Goal: Check status: Check status

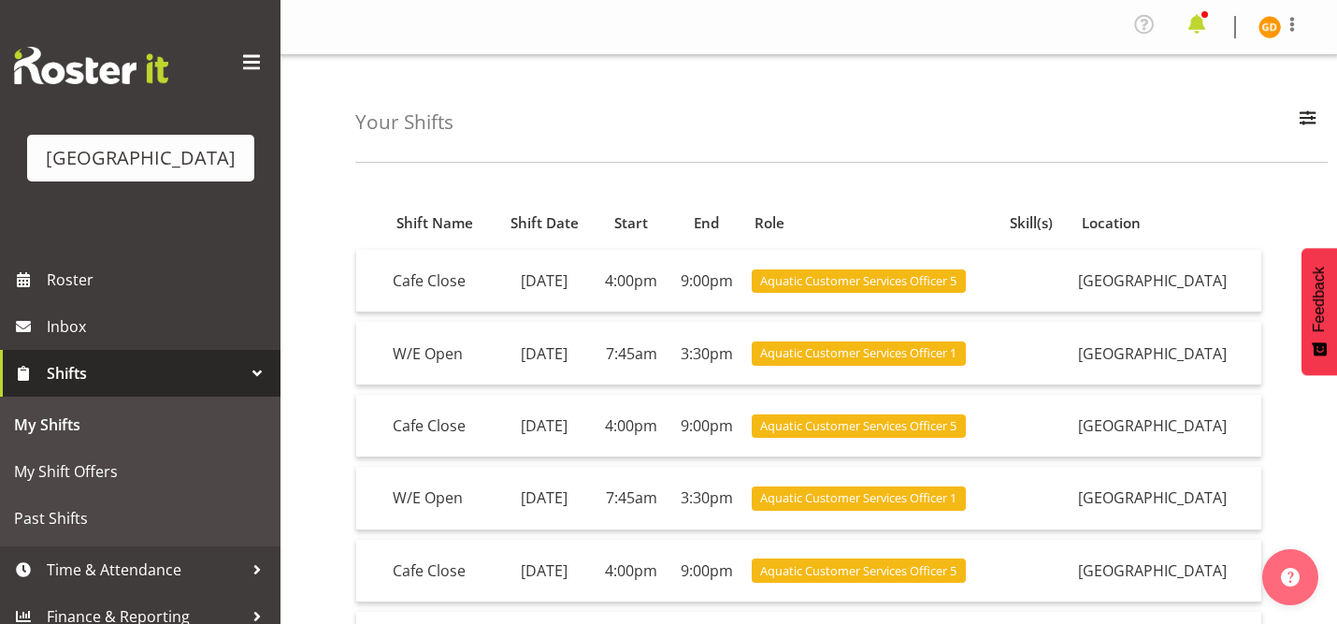
click at [1208, 21] on span at bounding box center [1197, 24] width 30 height 30
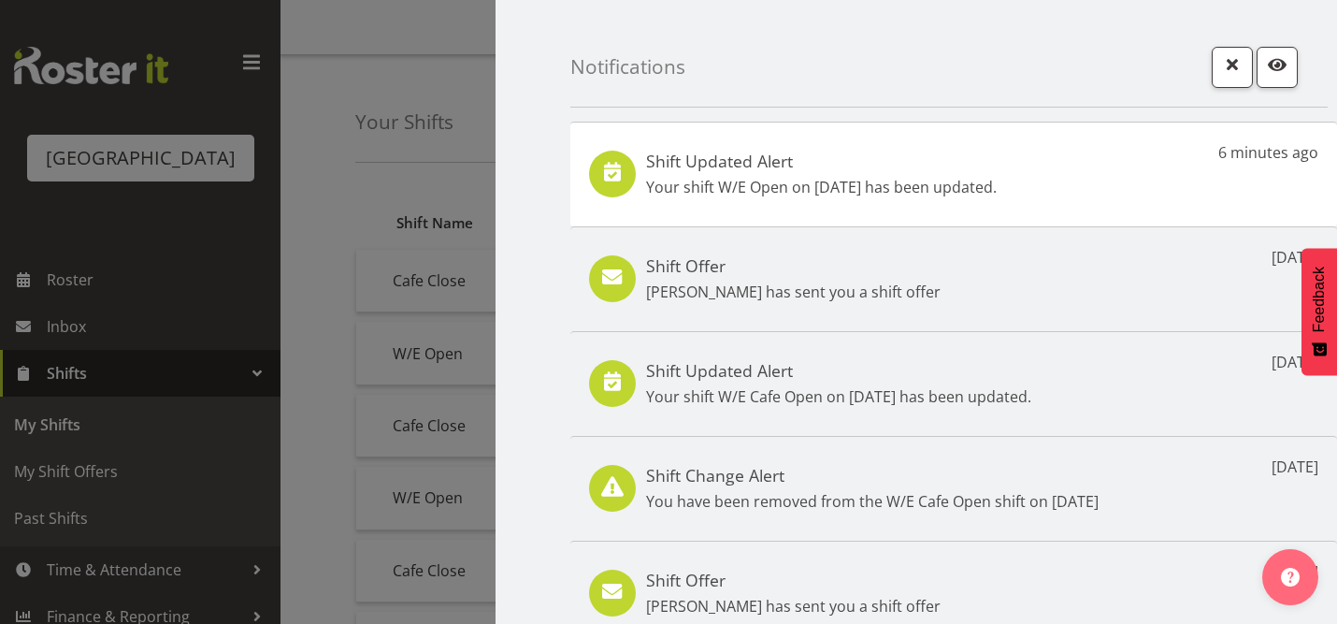
click at [986, 189] on p "Your shift W/E Open on 20th Sep has been updated." at bounding box center [821, 187] width 351 height 22
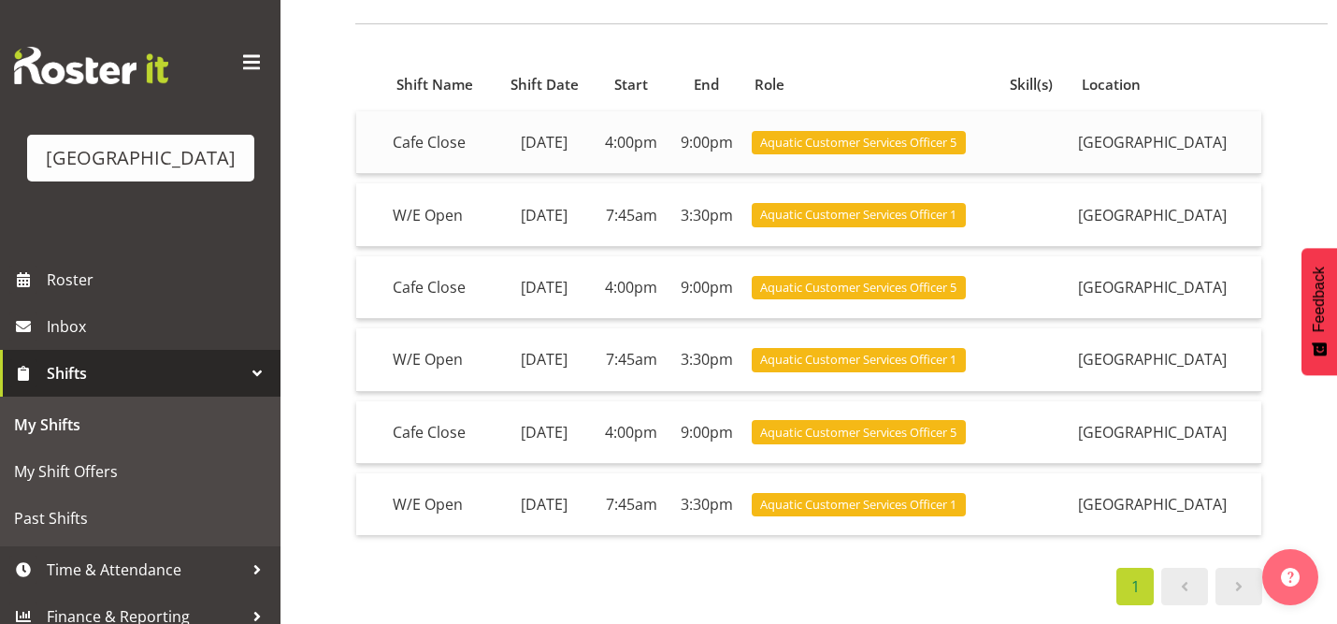
scroll to position [147, 0]
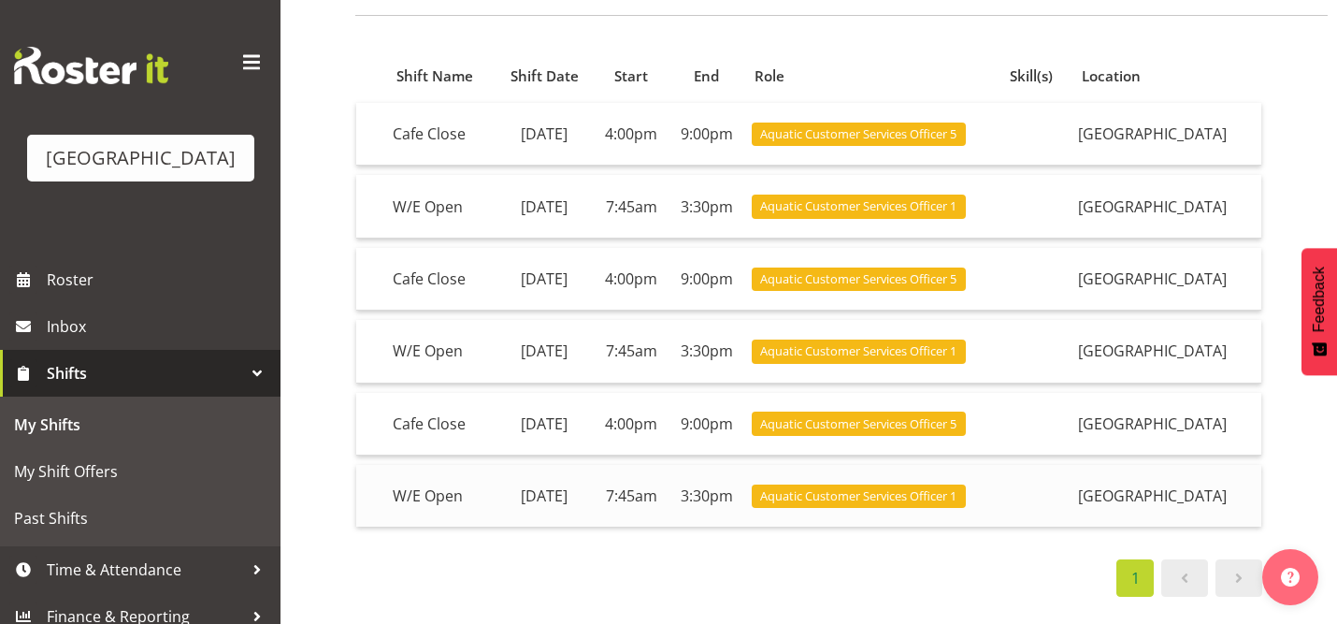
click at [669, 493] on td "7:45am" at bounding box center [631, 496] width 75 height 62
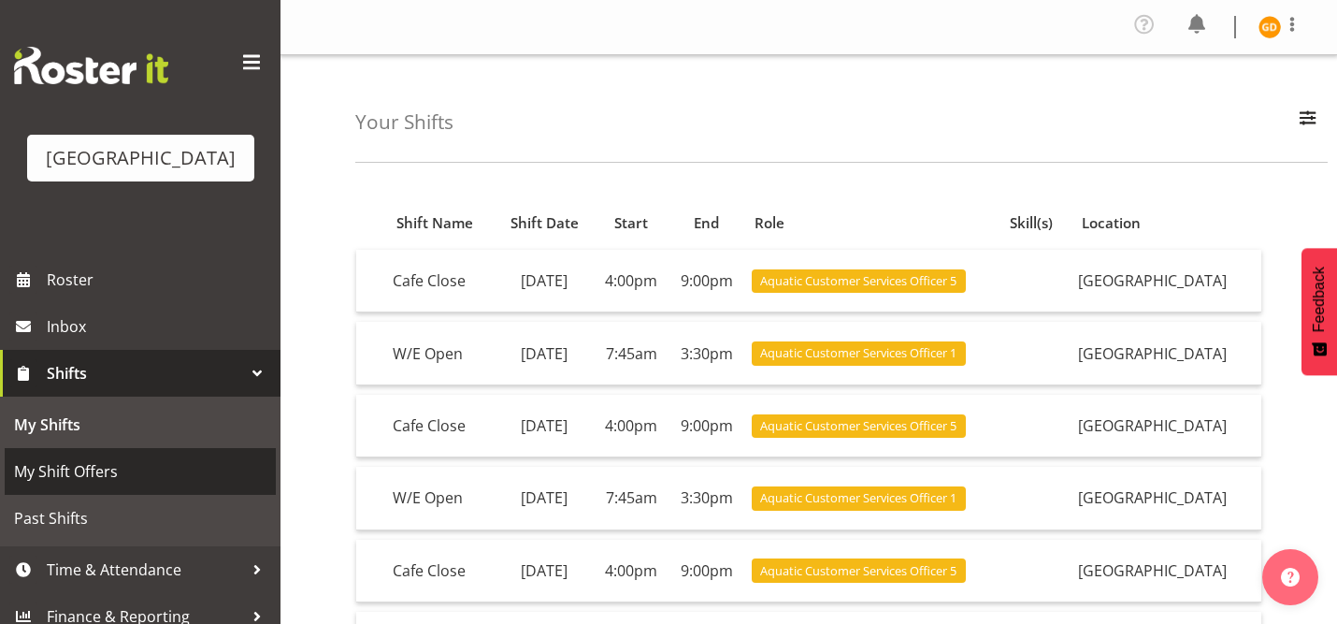
scroll to position [16, 0]
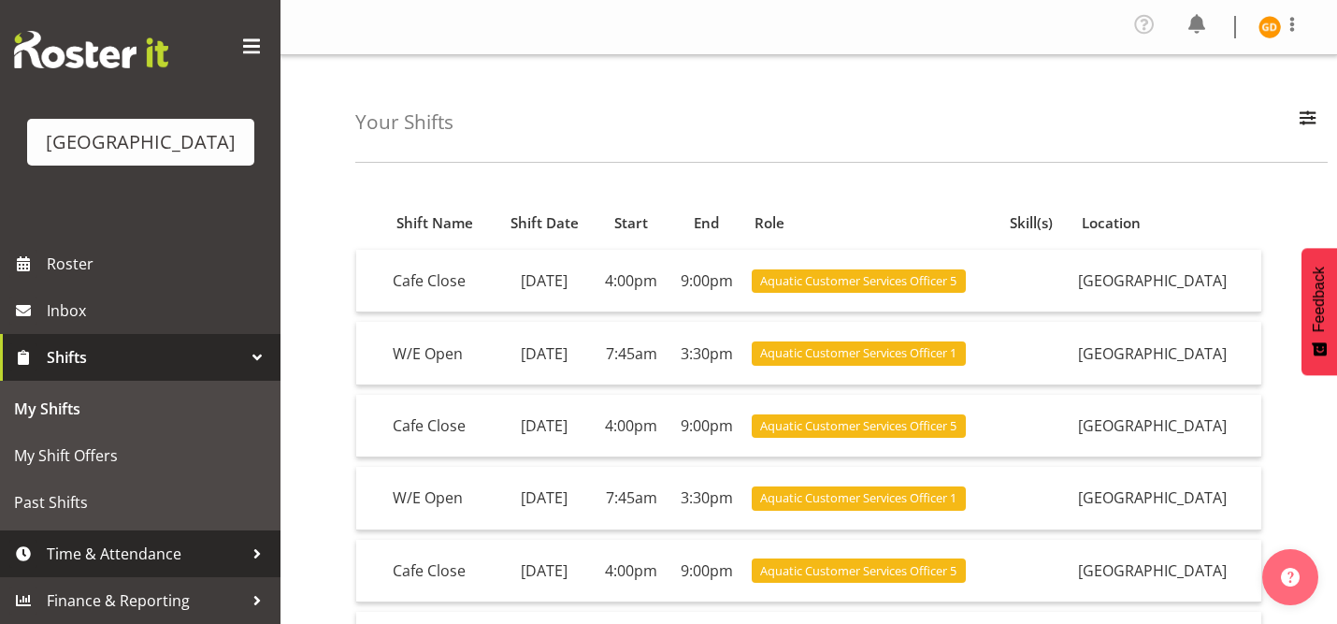
click at [128, 535] on link "Time & Attendance" at bounding box center [140, 553] width 281 height 47
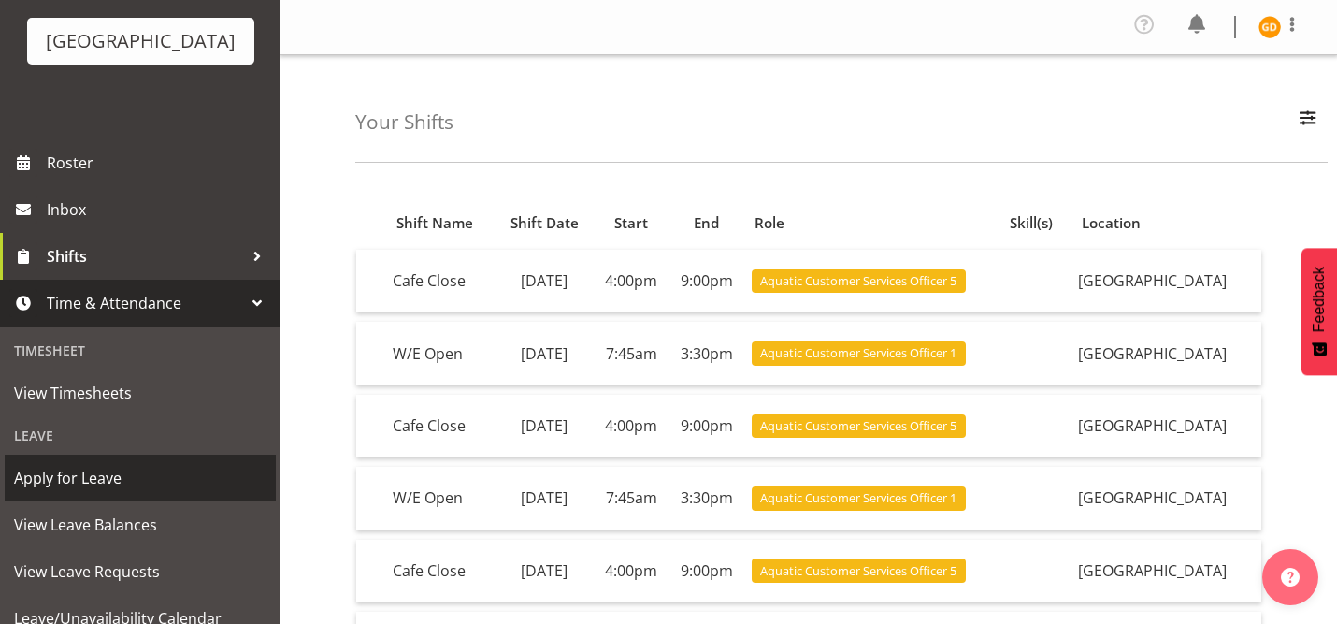
scroll to position [119, 0]
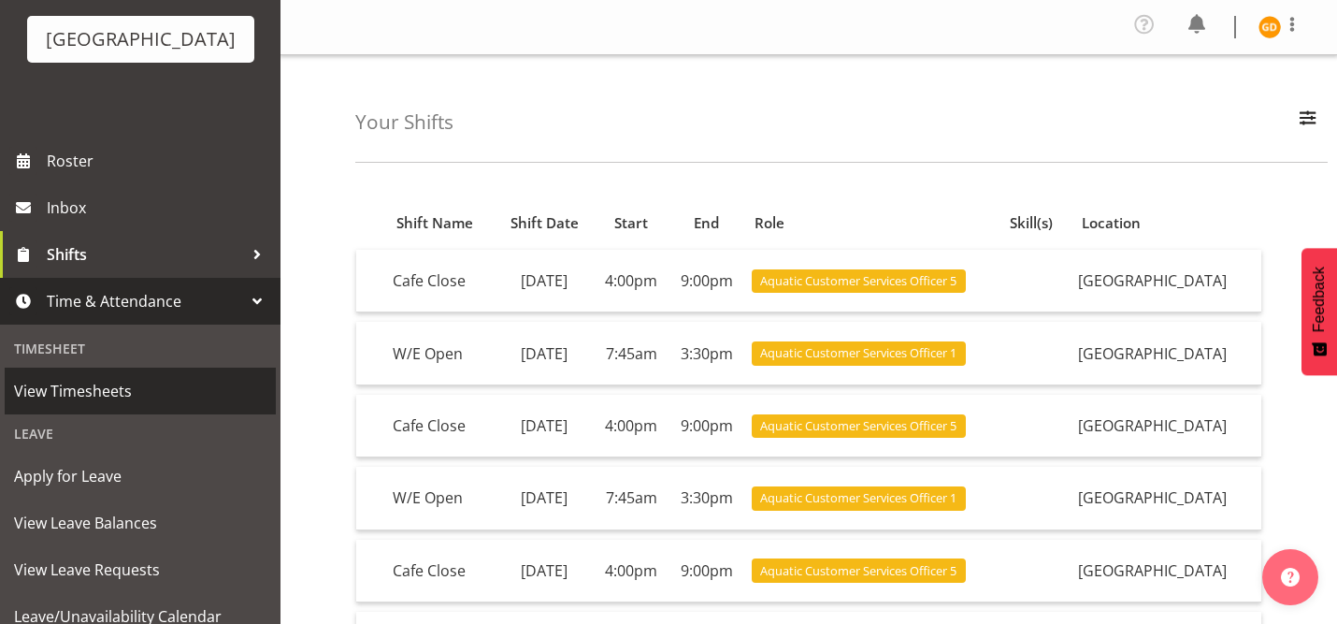
click at [144, 399] on span "View Timesheets" at bounding box center [140, 391] width 252 height 28
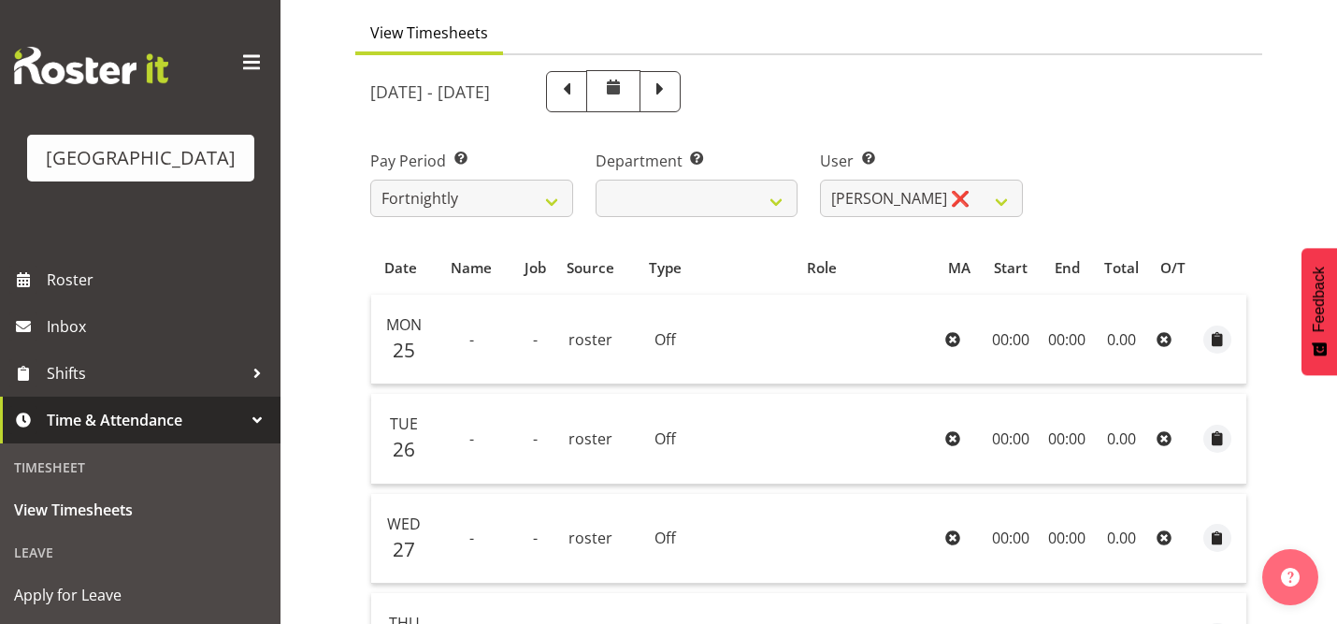
scroll to position [153, 0]
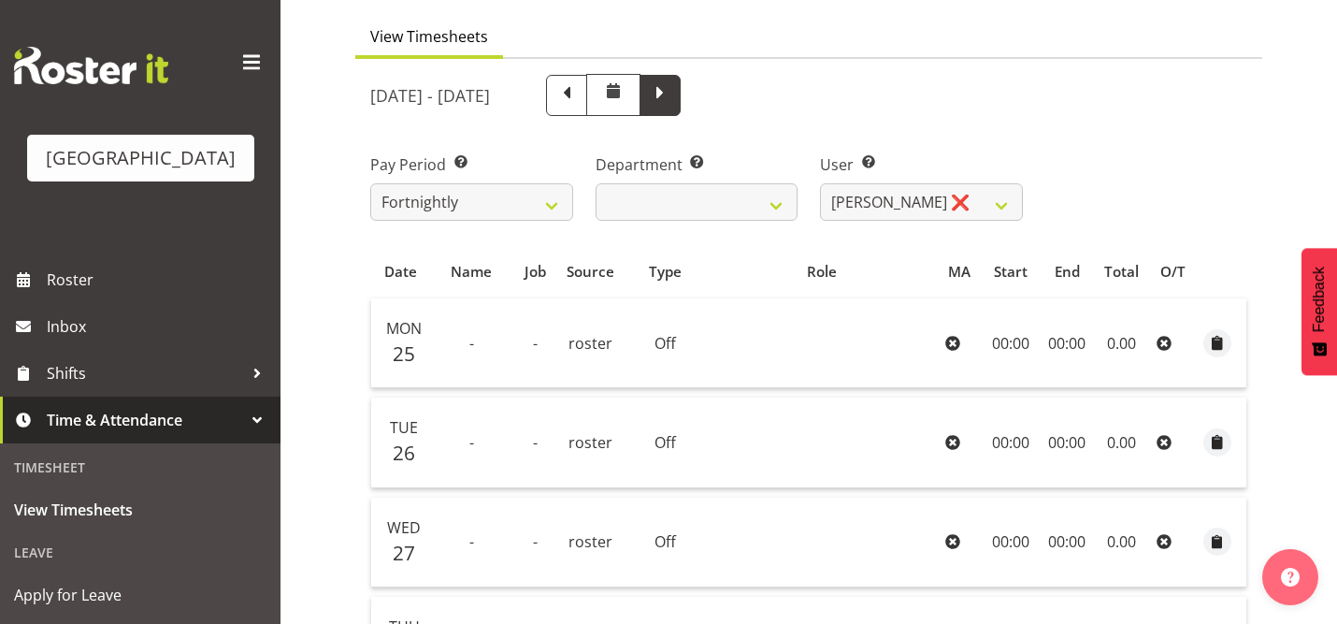
click at [672, 96] on span at bounding box center [660, 93] width 24 height 24
select select
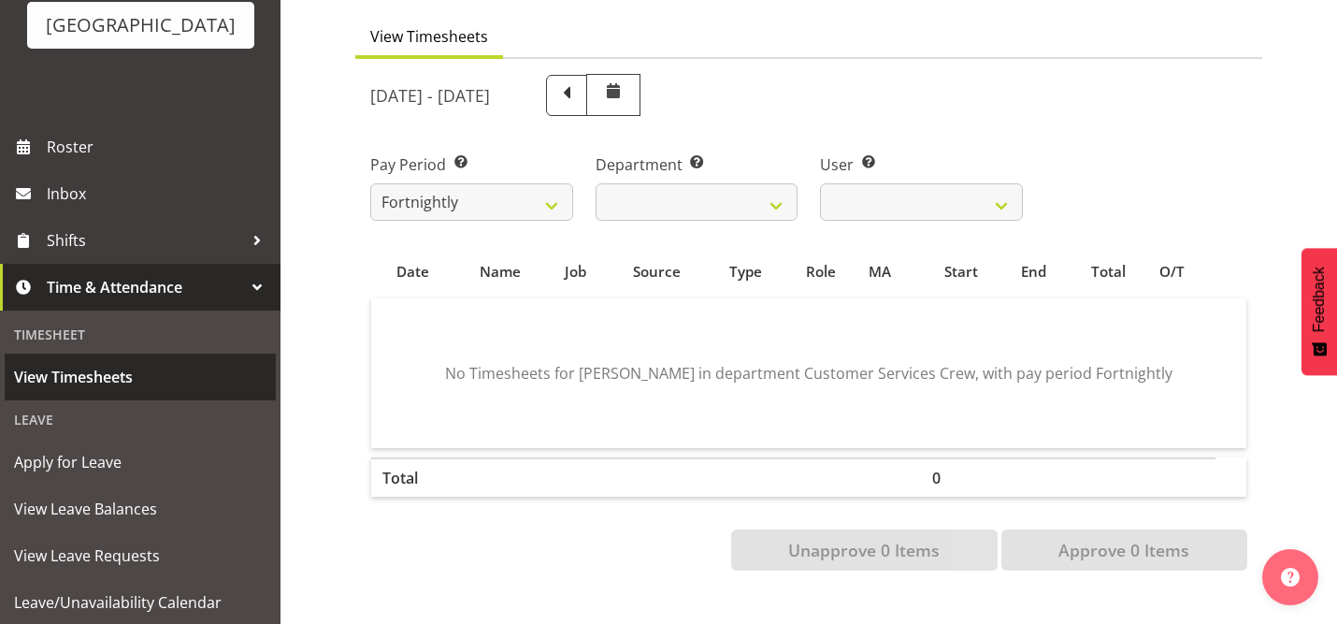
scroll to position [134, 0]
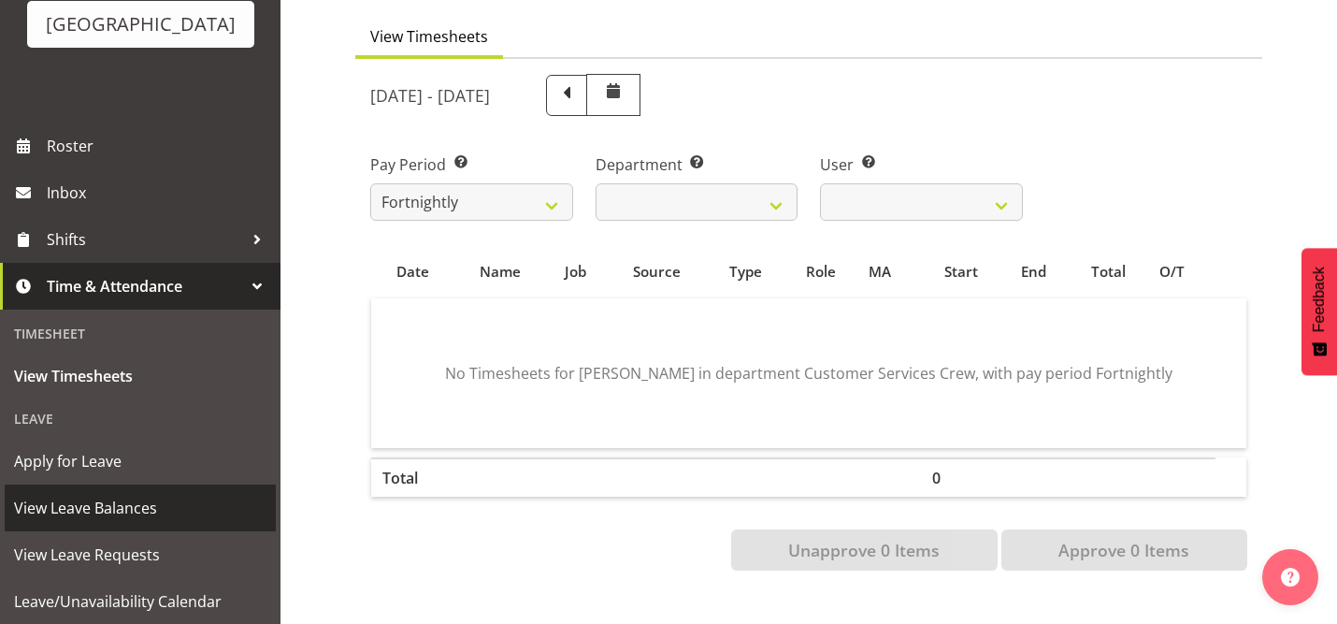
click at [153, 503] on span "View Leave Balances" at bounding box center [140, 508] width 252 height 28
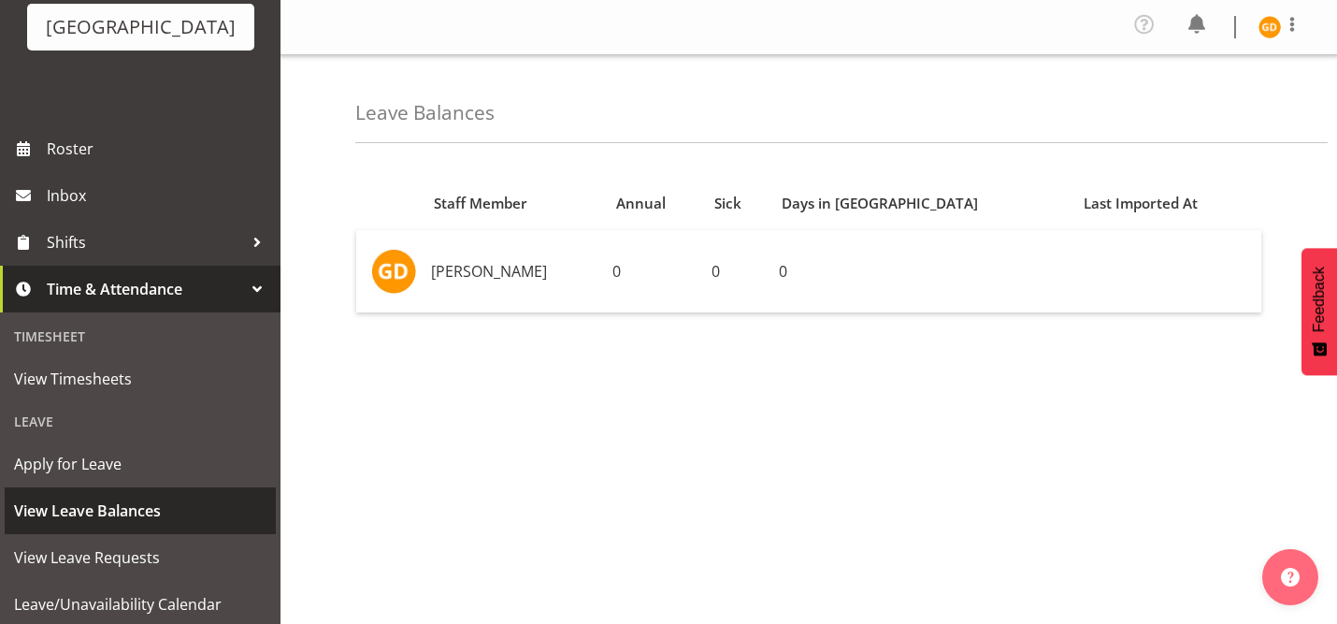
scroll to position [186, 0]
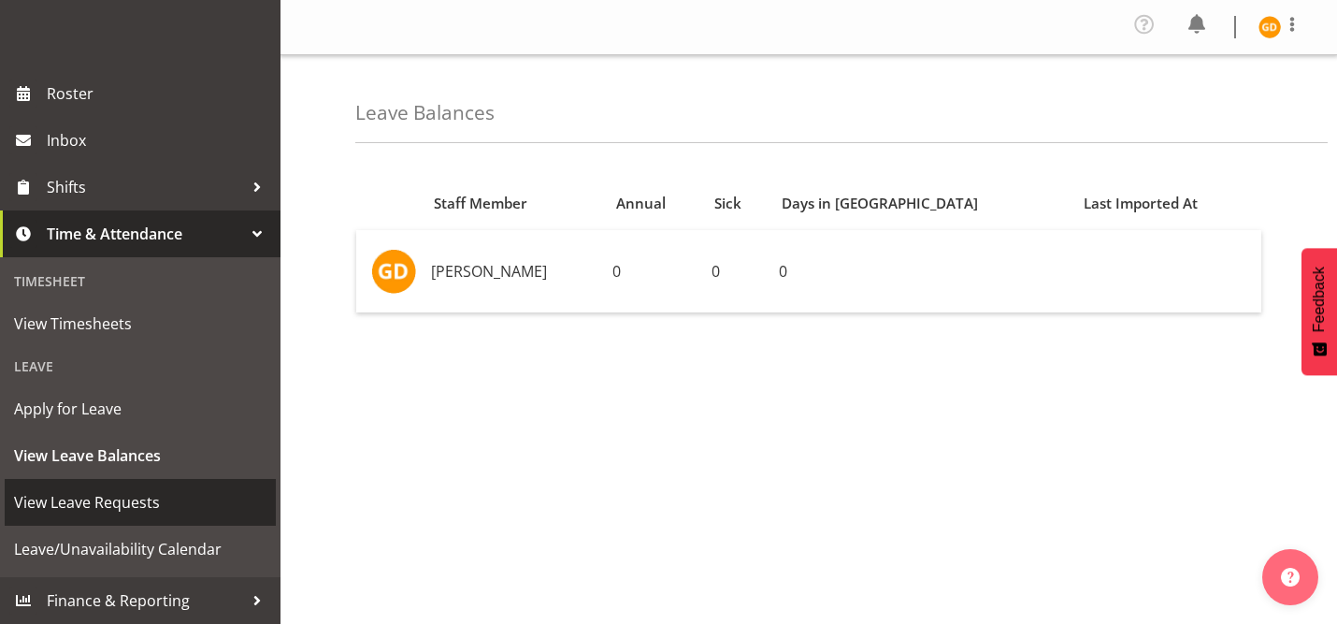
click at [154, 496] on span "View Leave Requests" at bounding box center [140, 502] width 252 height 28
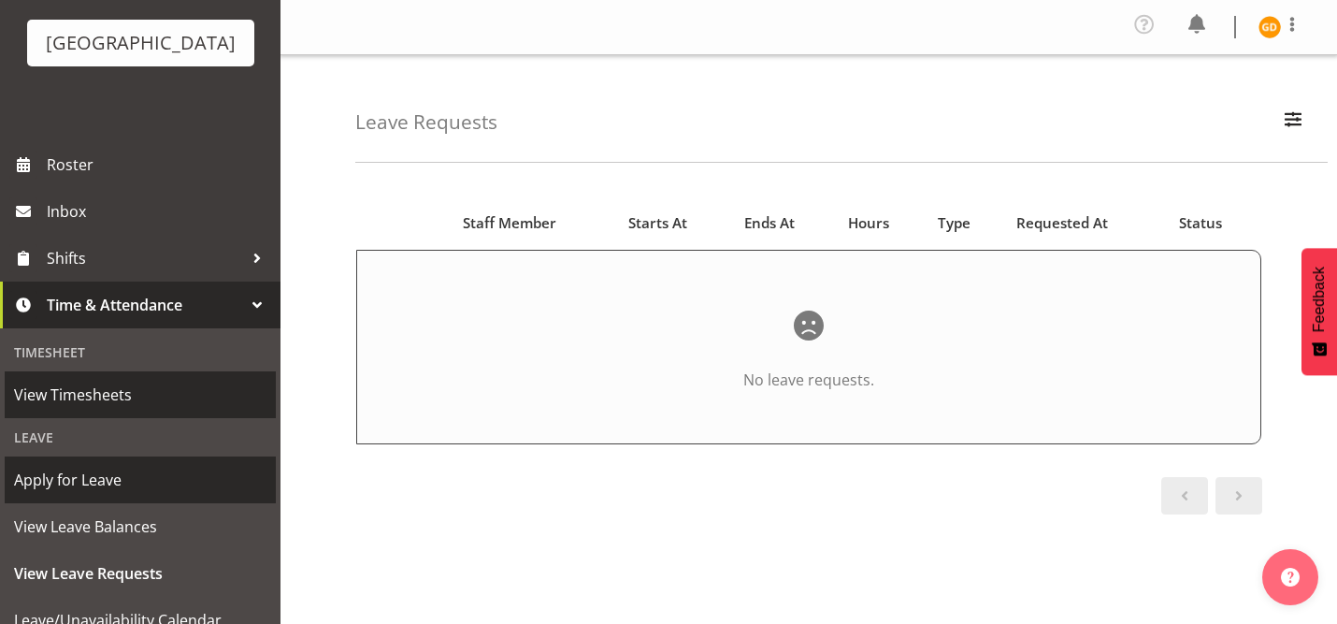
scroll to position [186, 0]
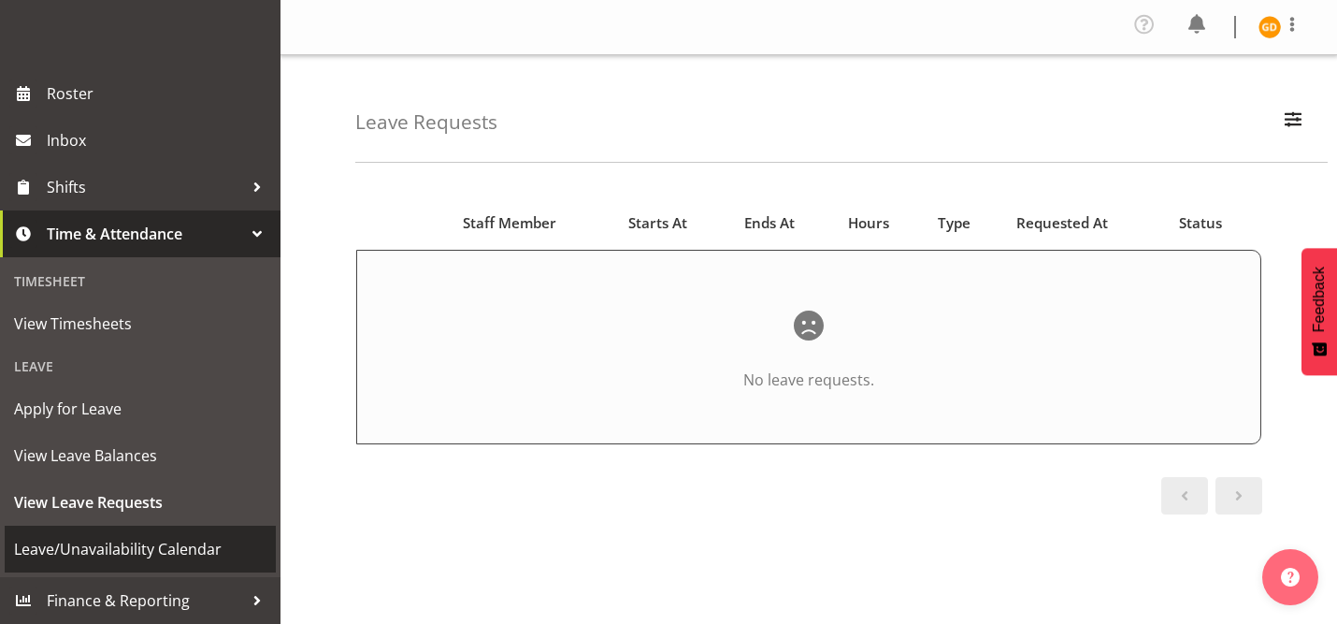
click at [165, 546] on span "Leave/Unavailability Calendar" at bounding box center [140, 549] width 252 height 28
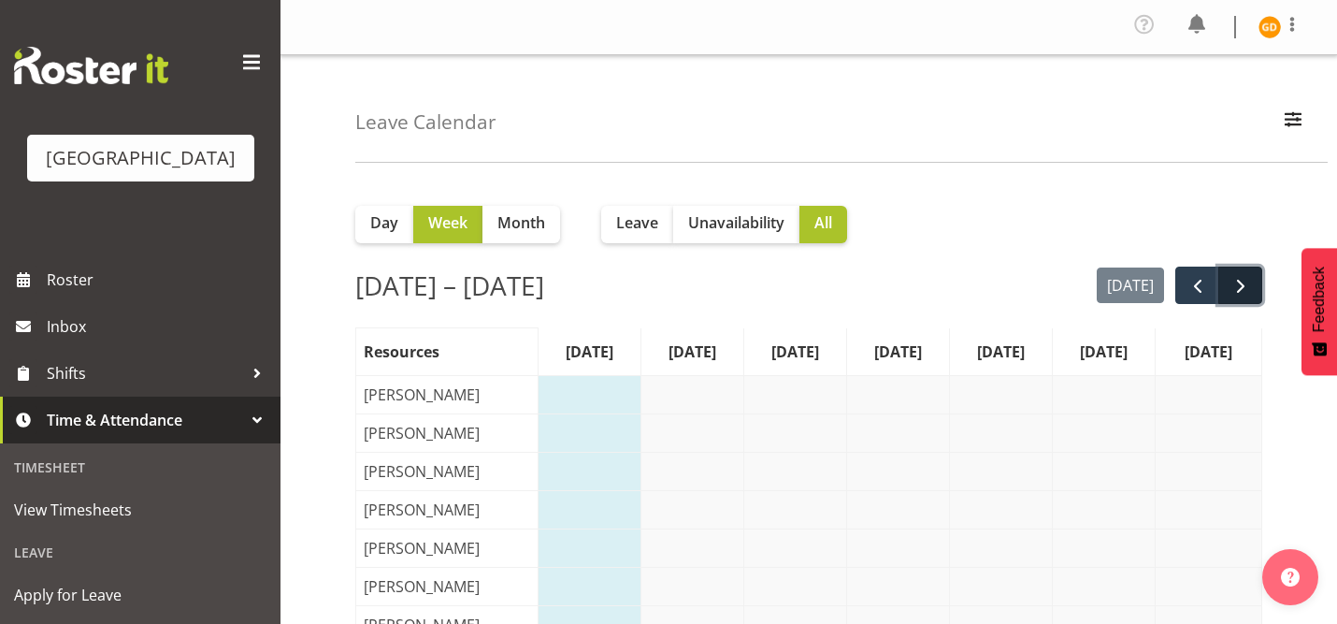
click at [1254, 286] on button "next" at bounding box center [1240, 285] width 44 height 38
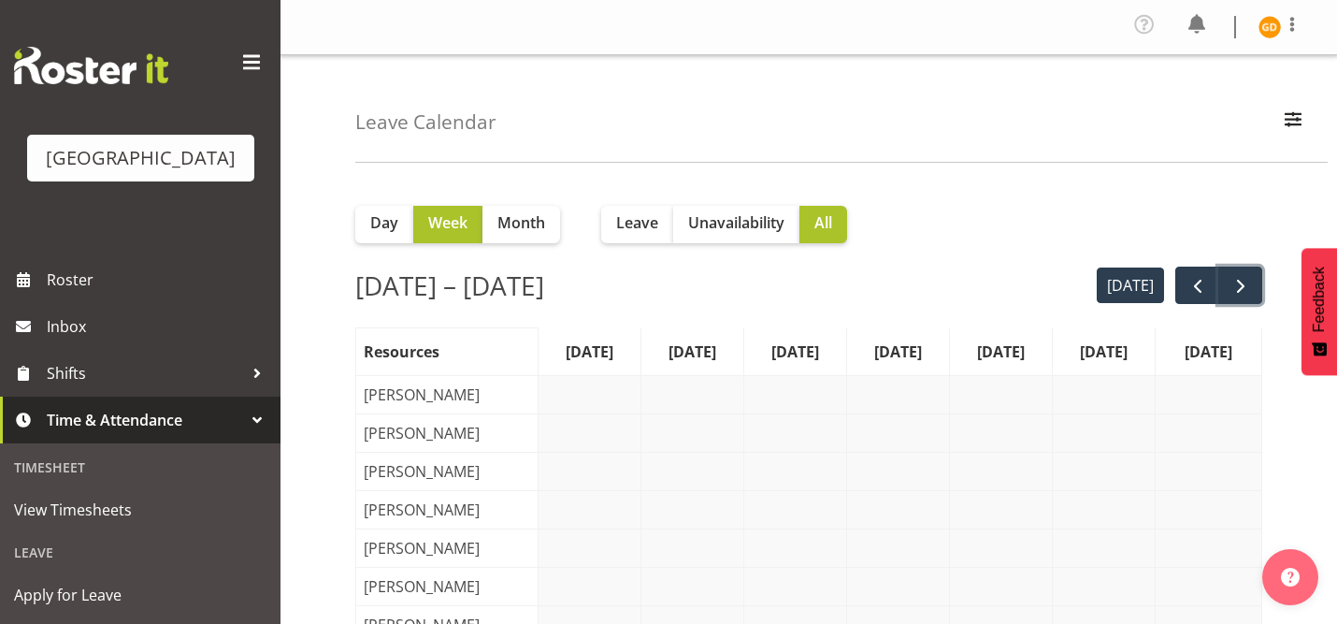
click at [1254, 286] on button "next" at bounding box center [1240, 285] width 44 height 38
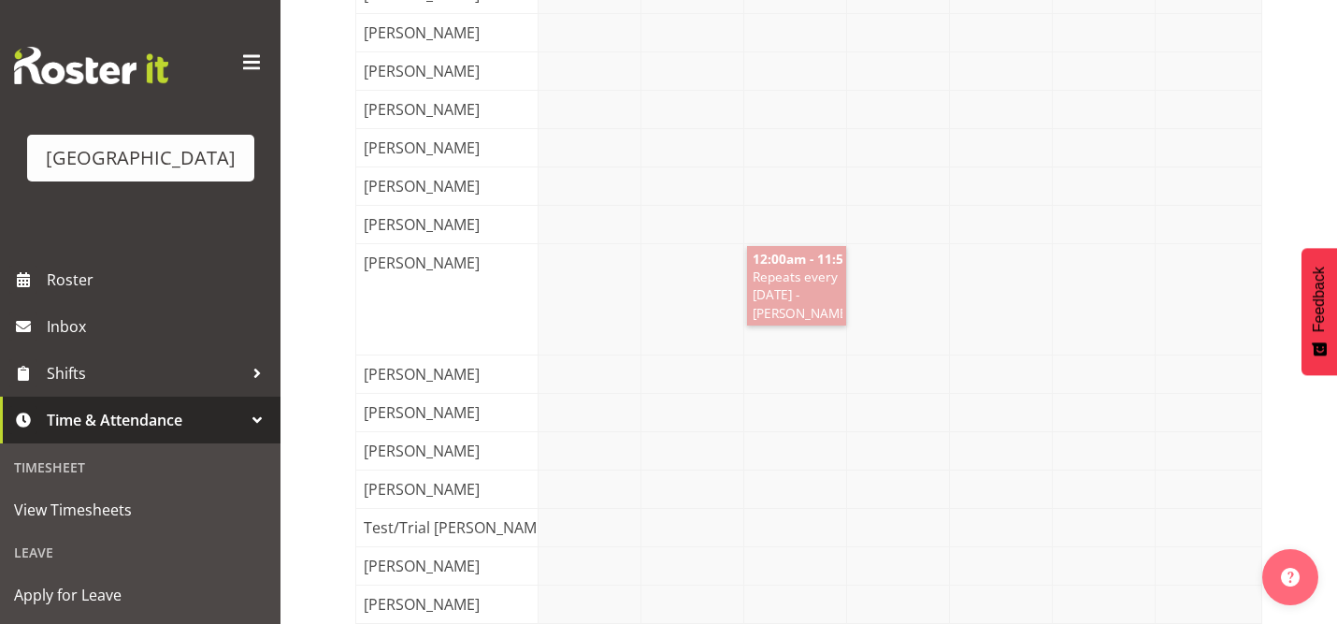
scroll to position [3046, 0]
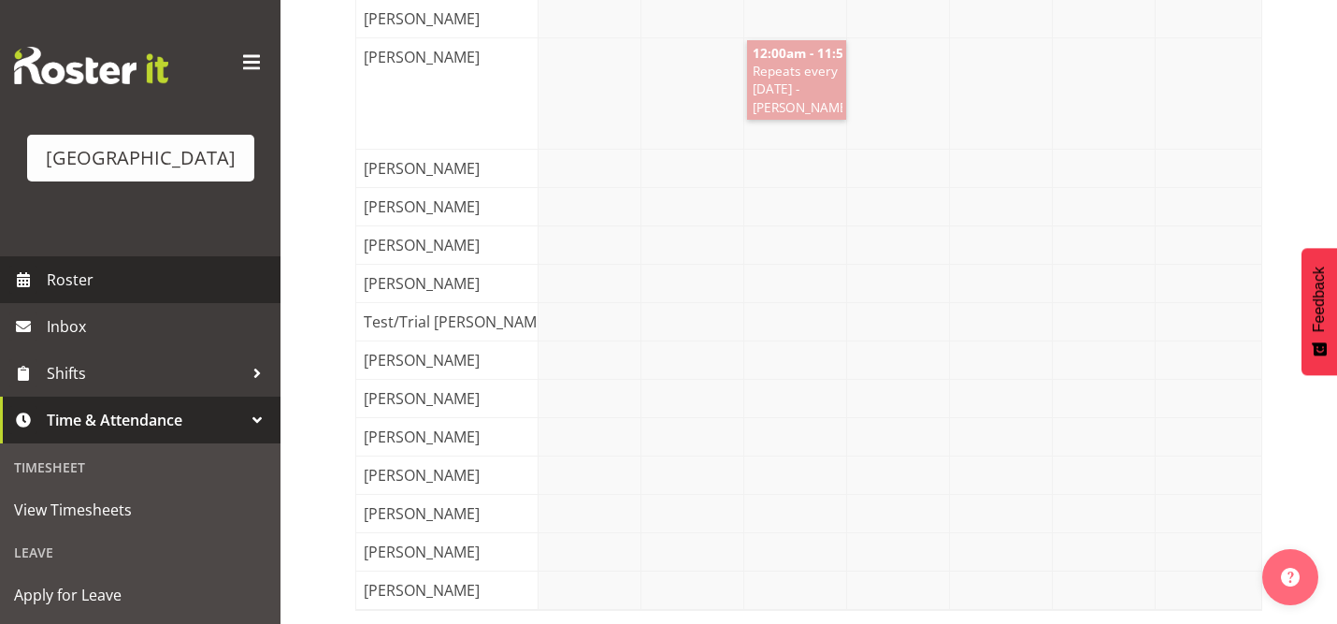
click at [134, 264] on link "Roster" at bounding box center [140, 279] width 281 height 47
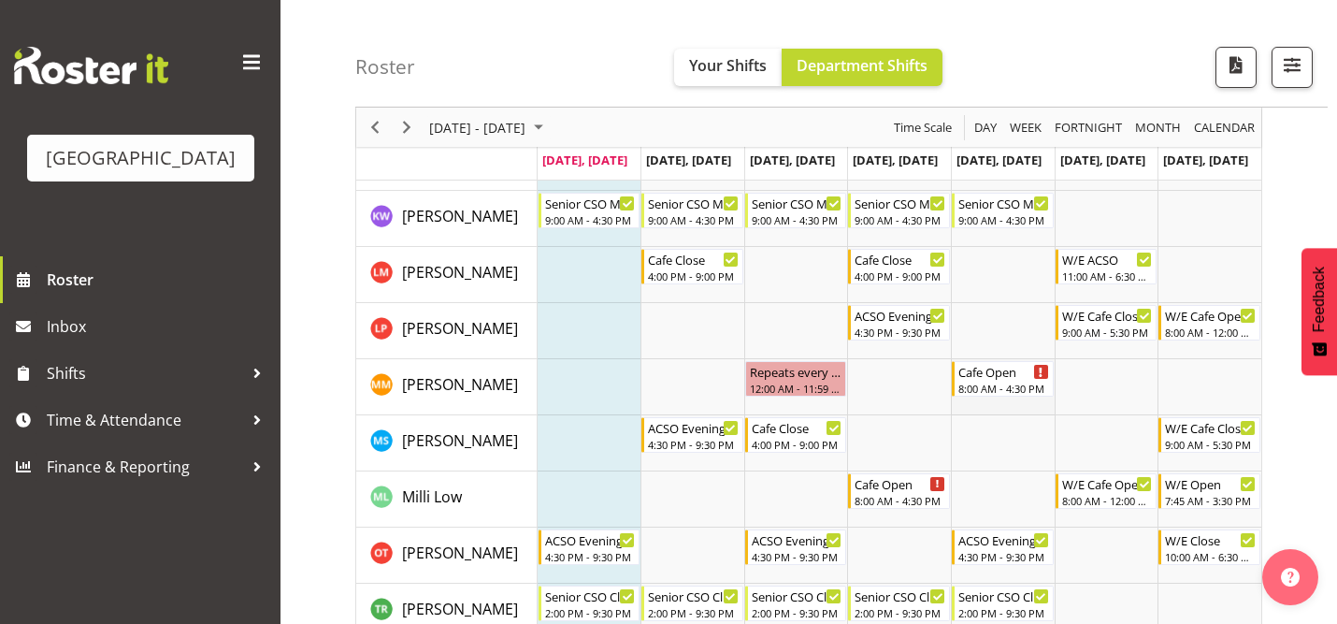
scroll to position [312, 0]
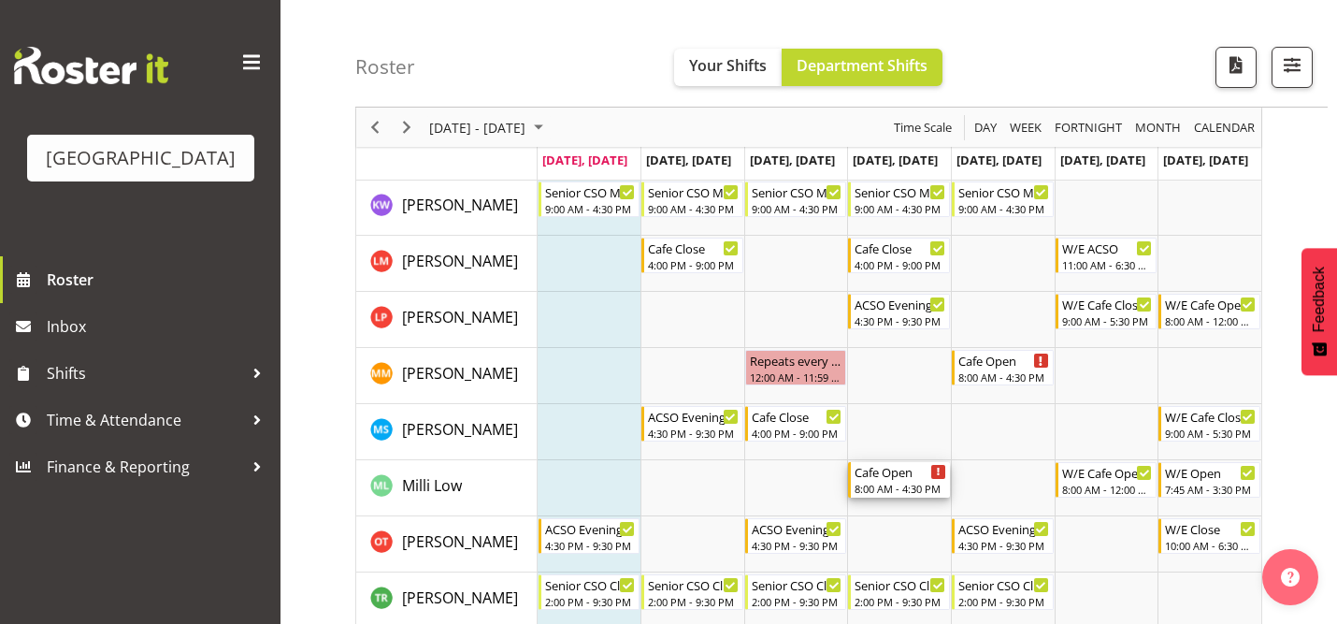
click at [899, 487] on div "8:00 AM - 4:30 PM" at bounding box center [901, 488] width 92 height 15
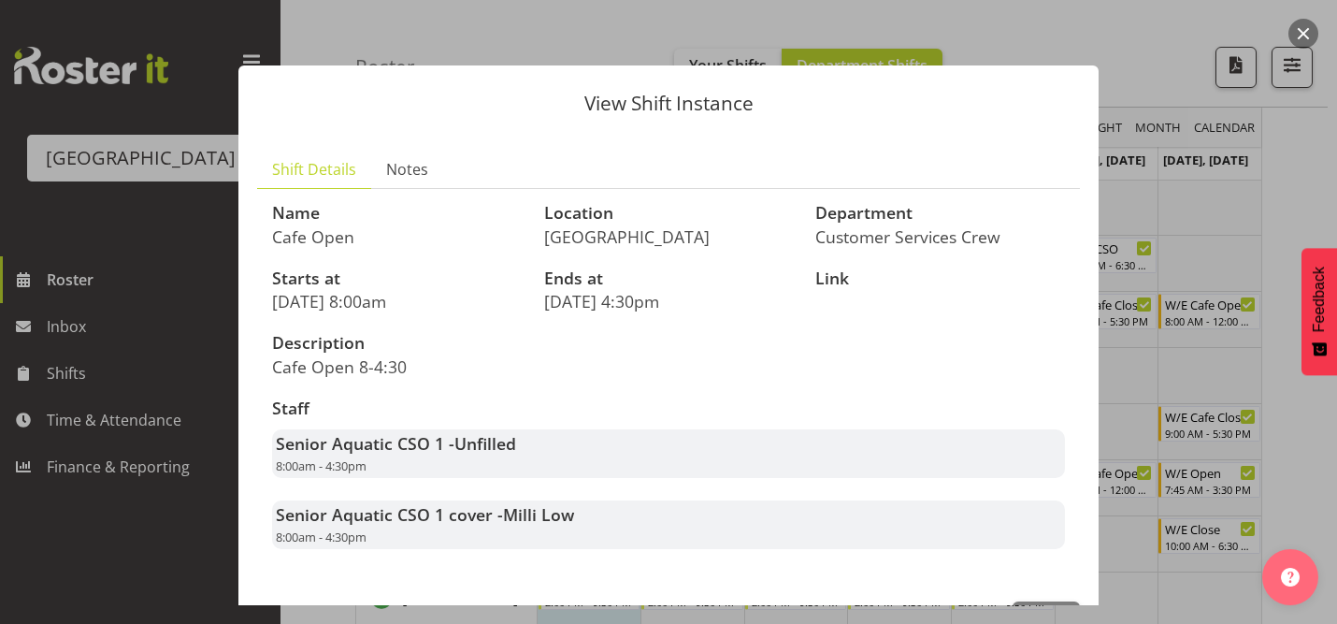
scroll to position [21, 0]
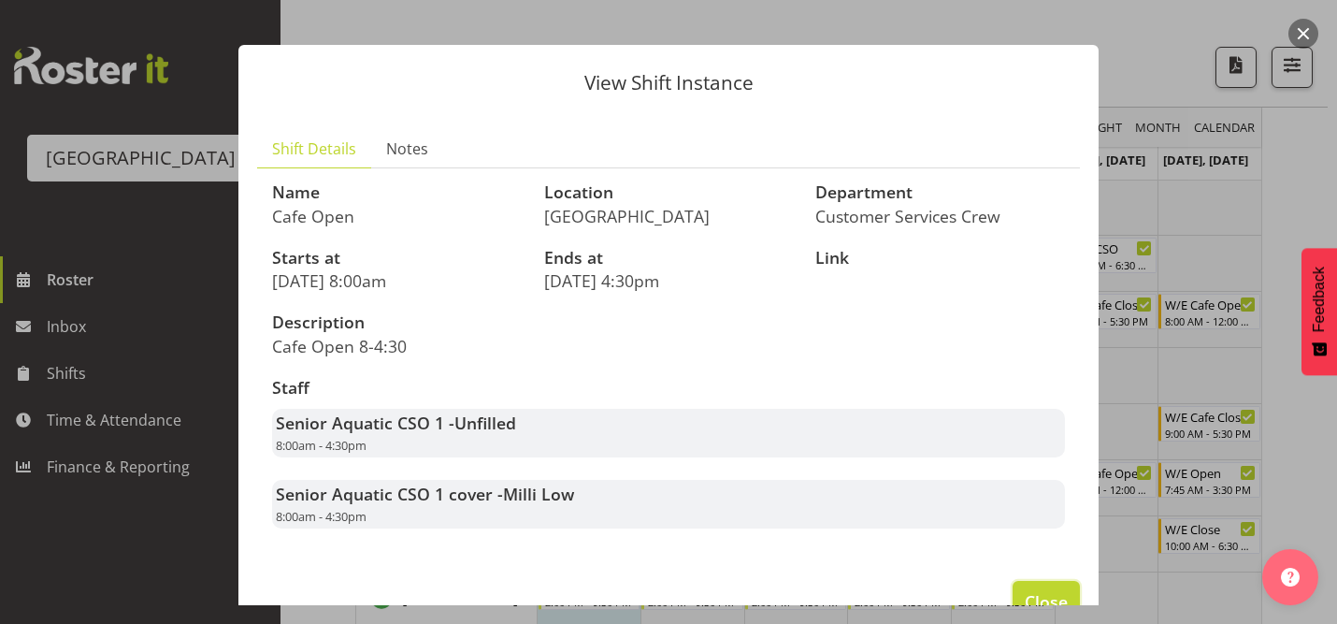
click at [1043, 584] on button "Close" at bounding box center [1046, 601] width 67 height 41
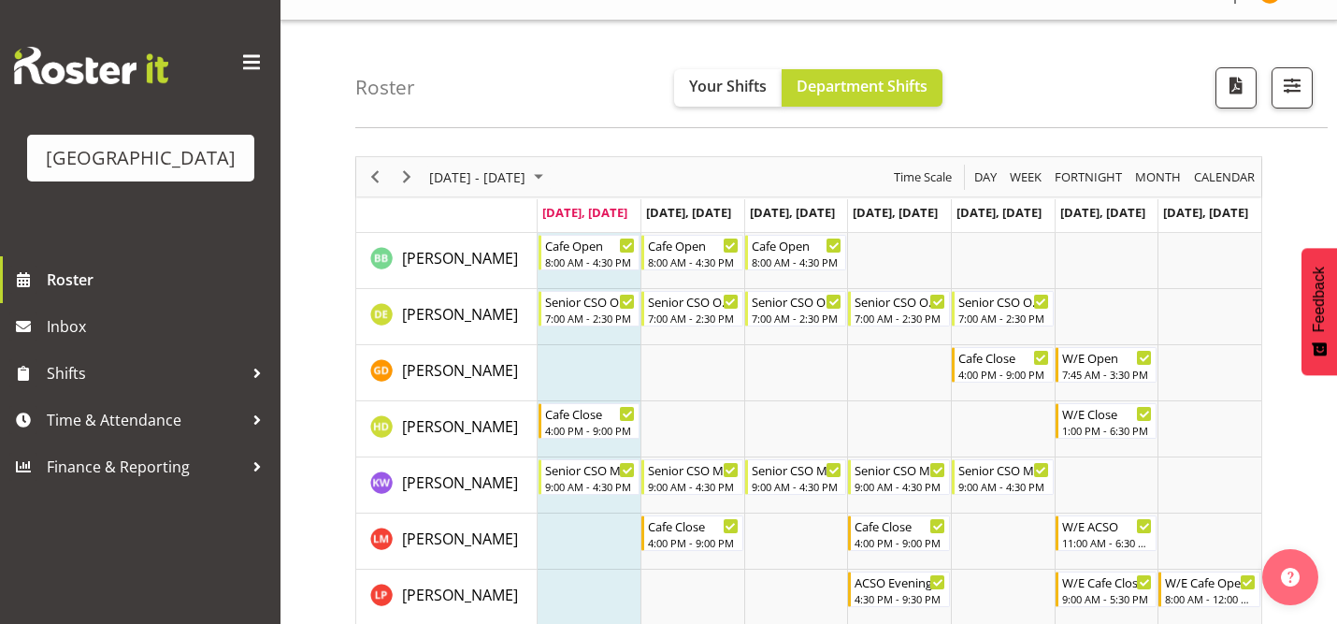
scroll to position [29, 0]
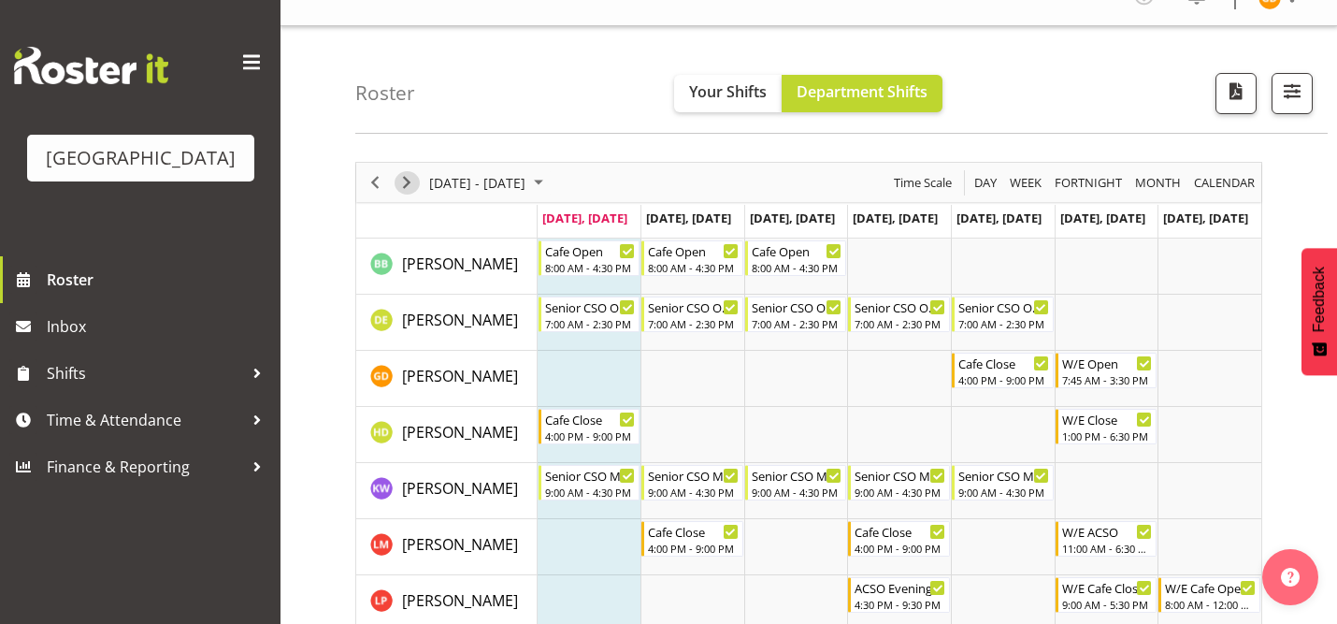
click at [414, 173] on span "Next" at bounding box center [407, 182] width 22 height 23
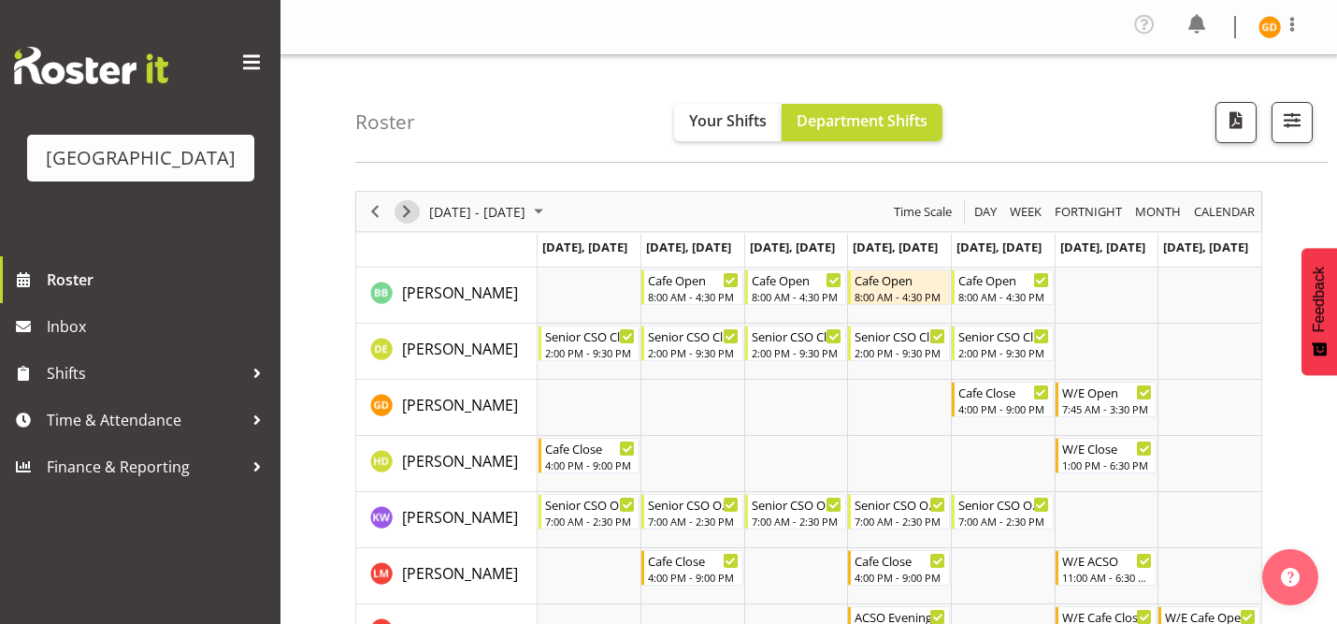
click at [407, 212] on span "Next" at bounding box center [407, 211] width 22 height 23
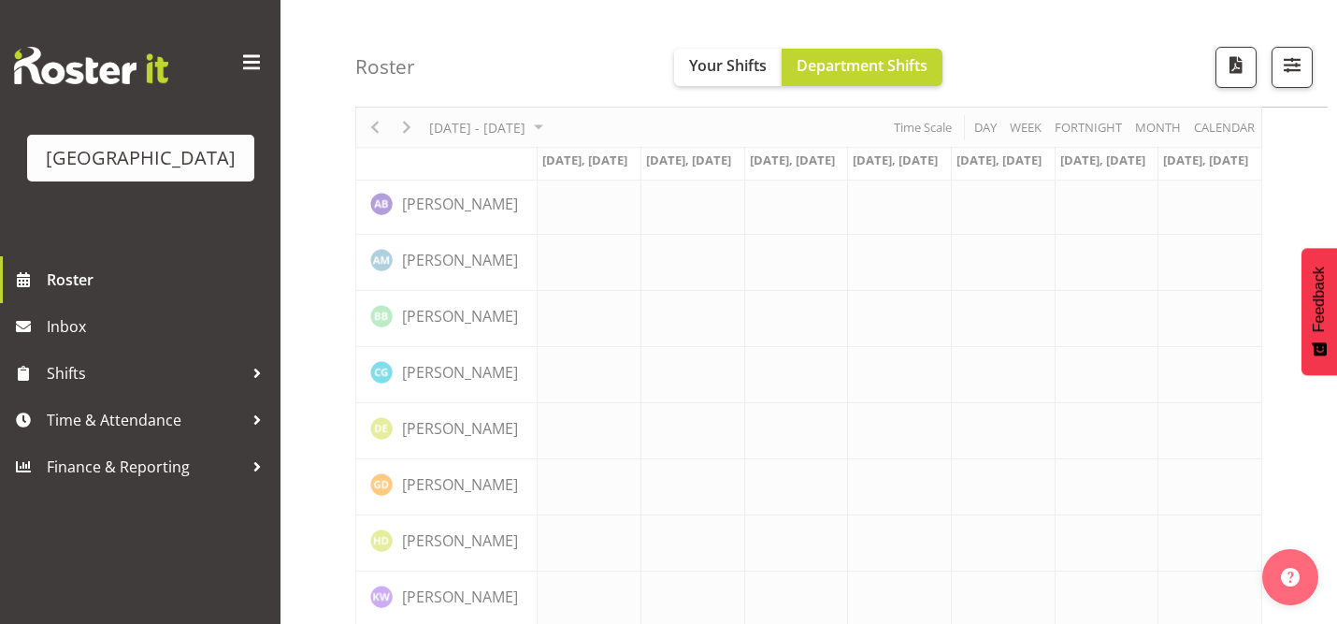
scroll to position [97, 0]
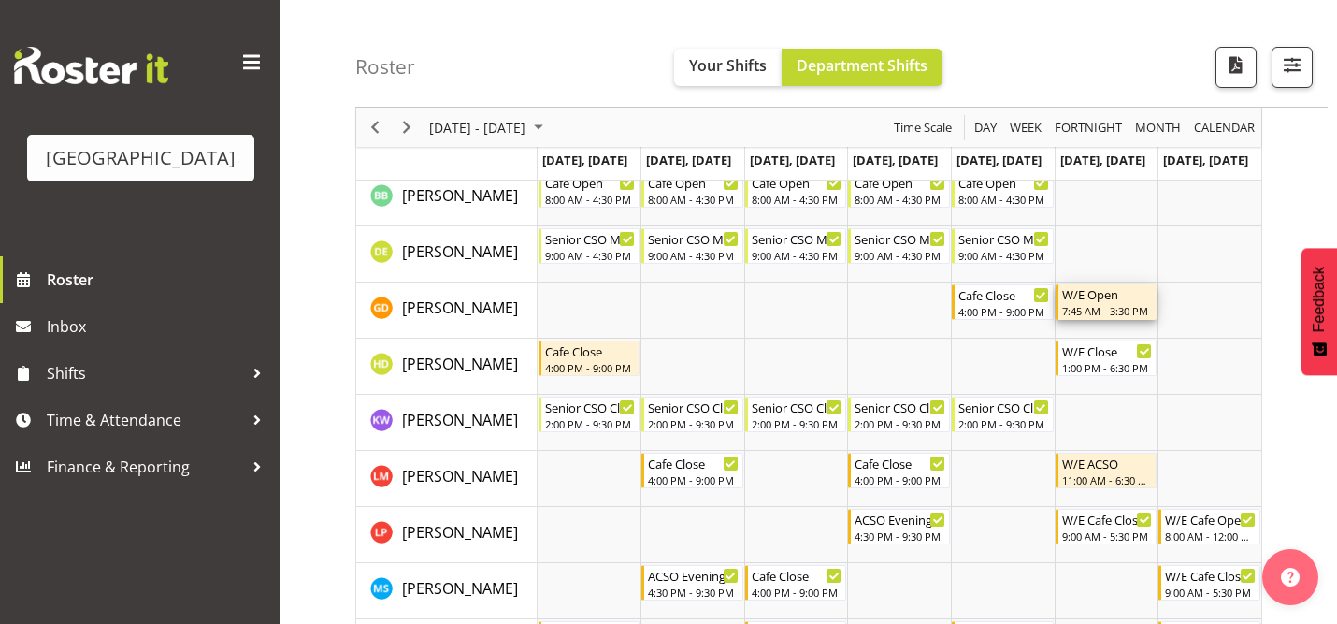
click at [1128, 296] on div "W/E Open" at bounding box center [1108, 293] width 92 height 19
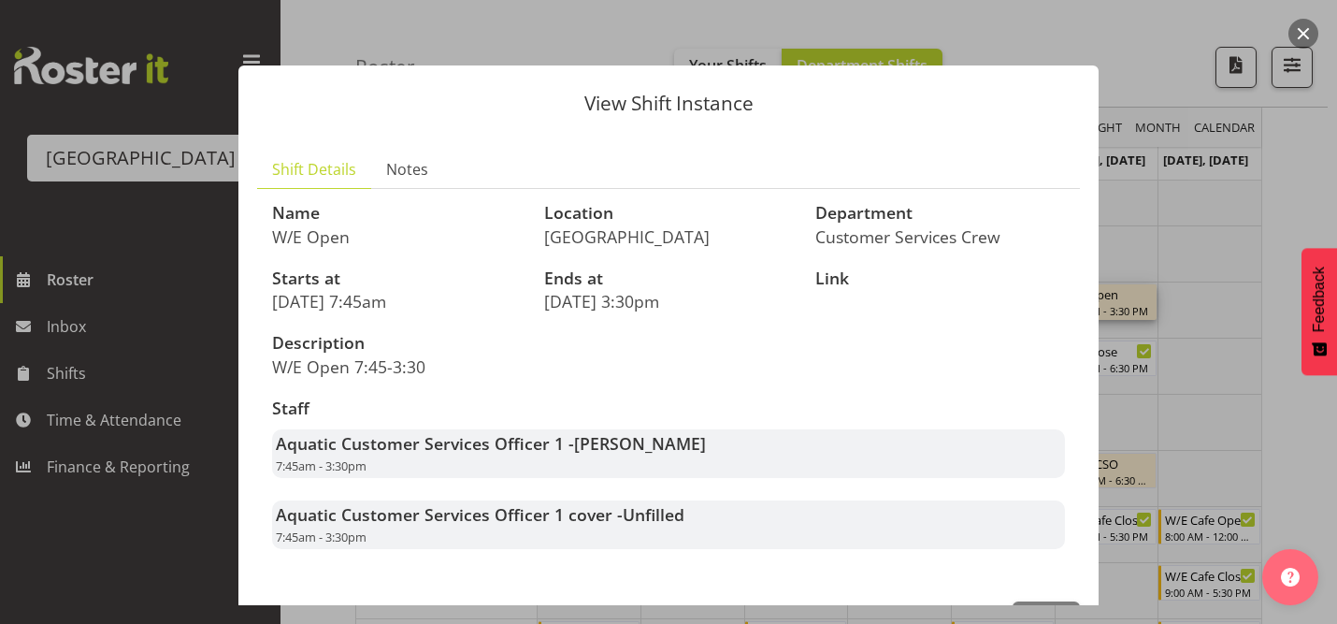
scroll to position [65, 0]
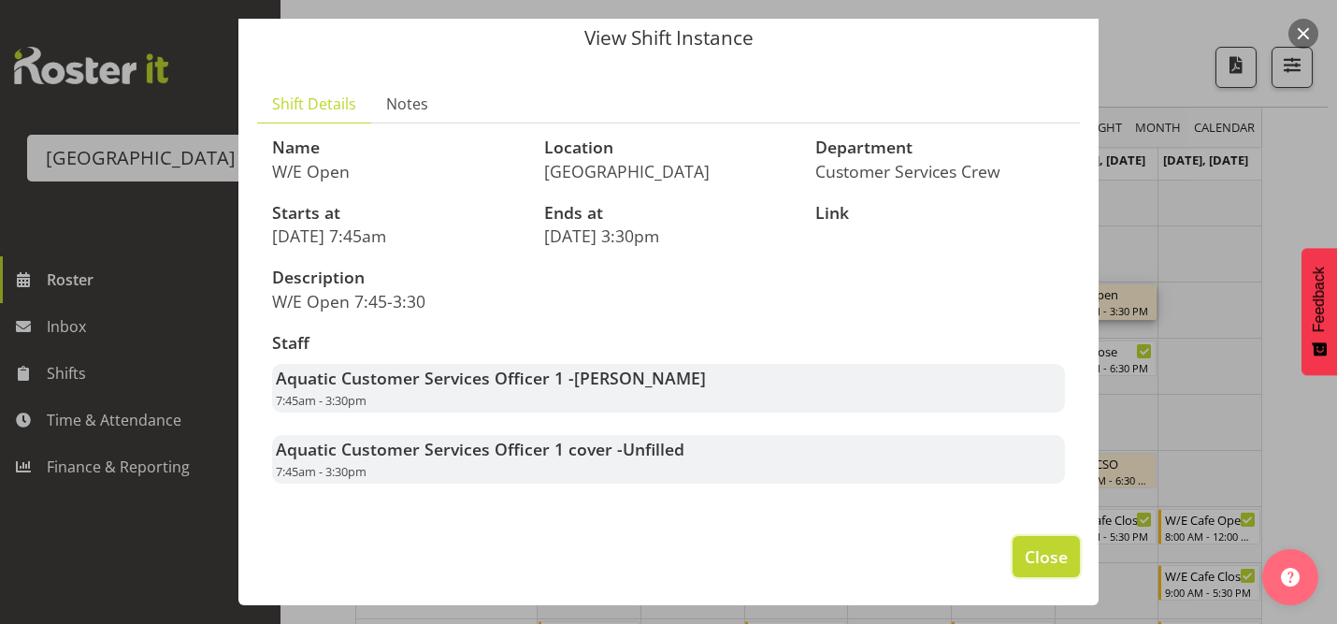
click at [1042, 566] on span "Close" at bounding box center [1046, 556] width 43 height 24
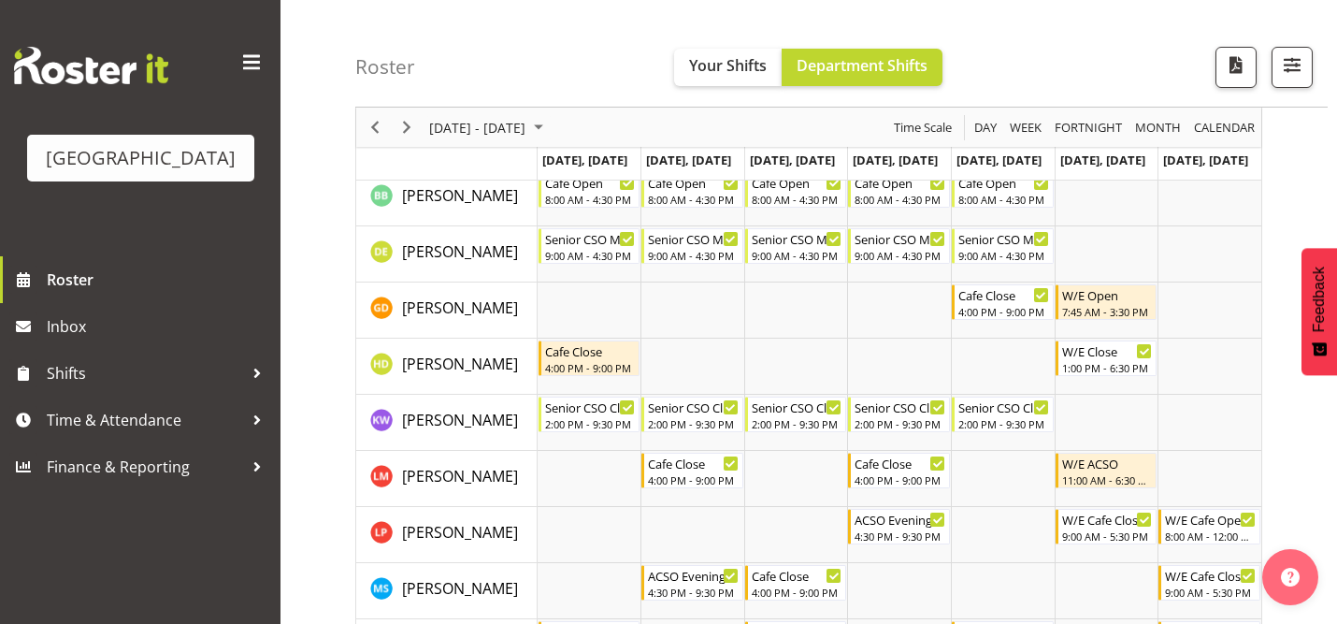
scroll to position [92, 0]
